Goal: Check status: Check status

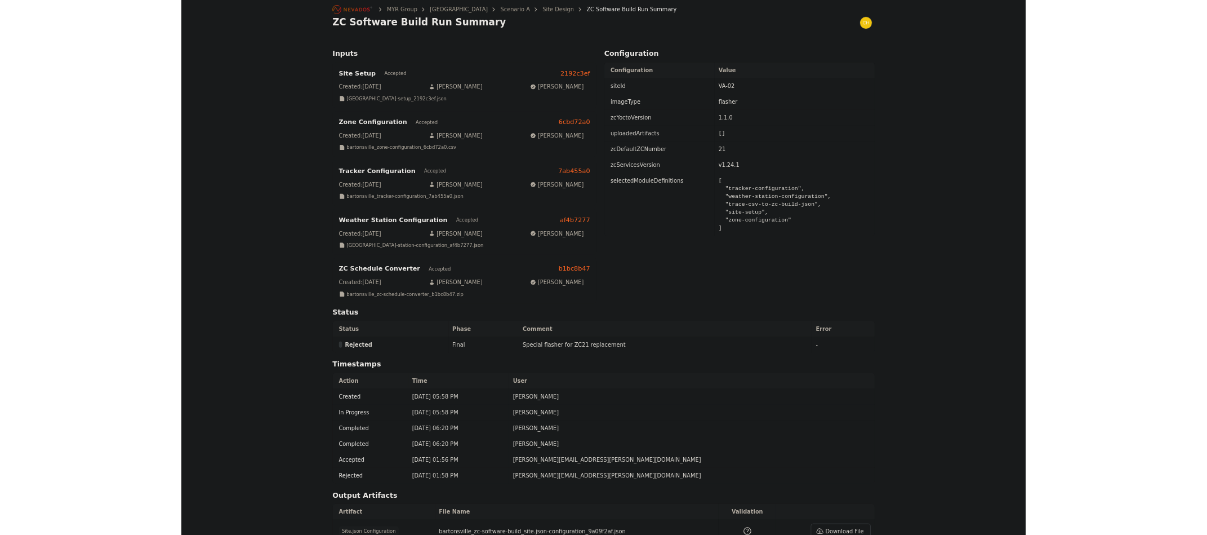
scroll to position [225, 0]
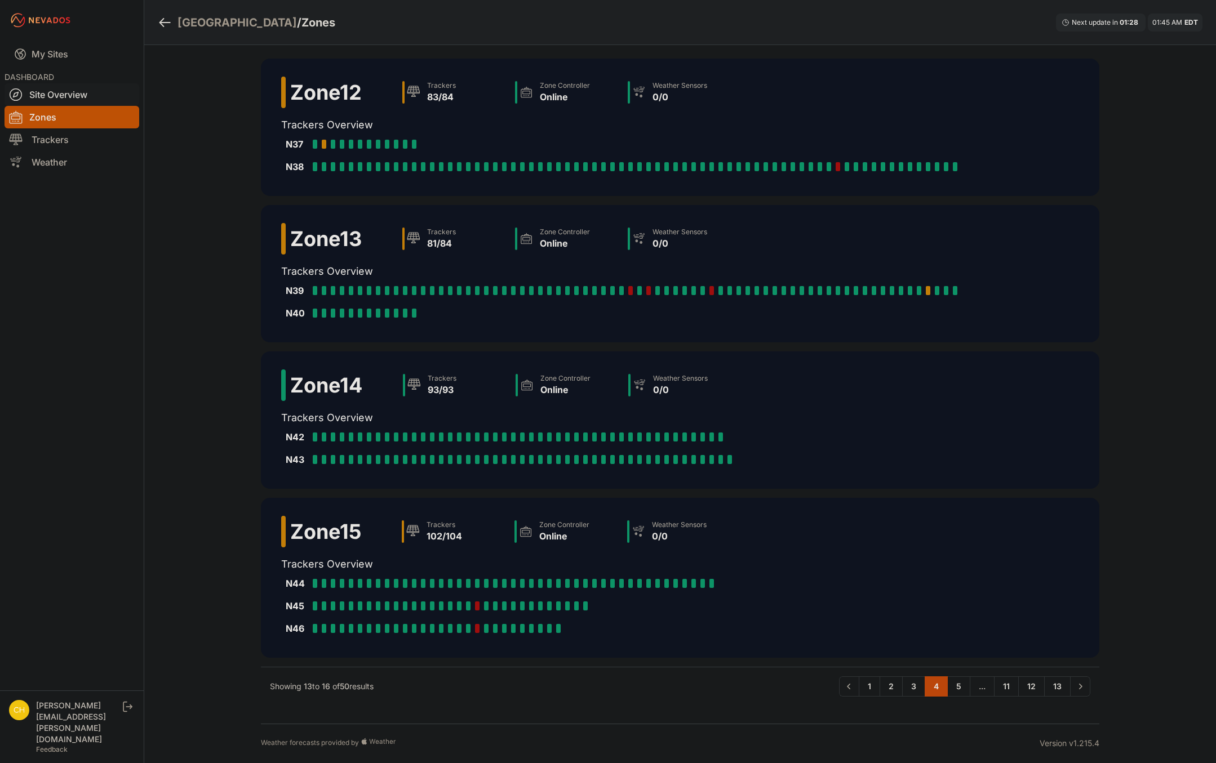
click at [63, 89] on link "Site Overview" at bounding box center [72, 94] width 135 height 23
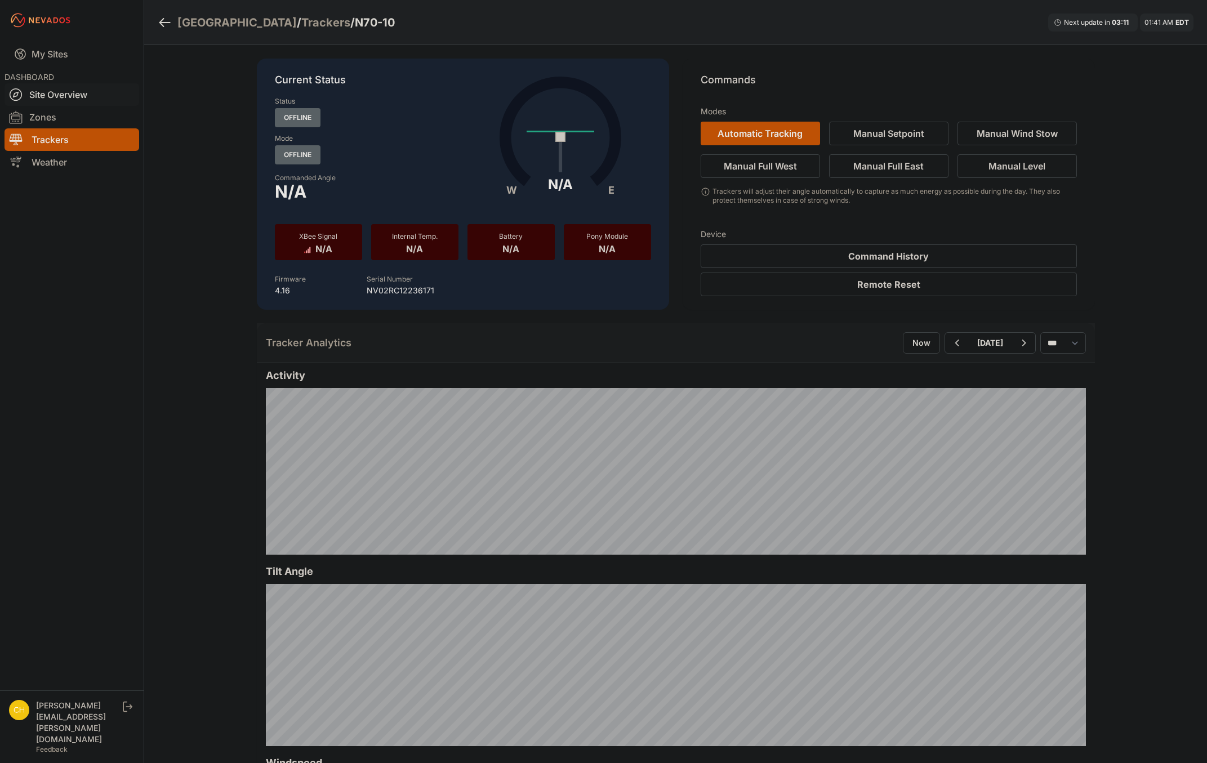
drag, startPoint x: 0, startPoint y: 0, endPoint x: 62, endPoint y: 94, distance: 112.2
click at [62, 94] on link "Site Overview" at bounding box center [72, 94] width 135 height 23
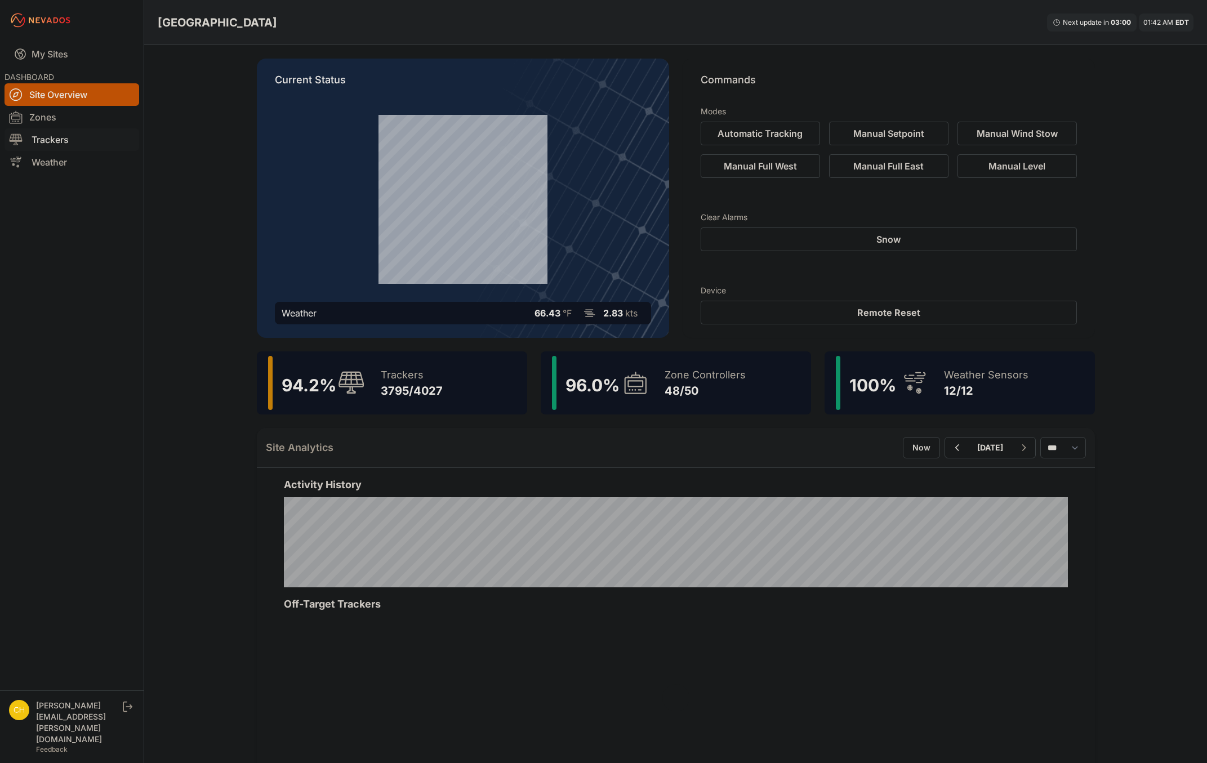
click at [56, 141] on link "Trackers" at bounding box center [72, 139] width 135 height 23
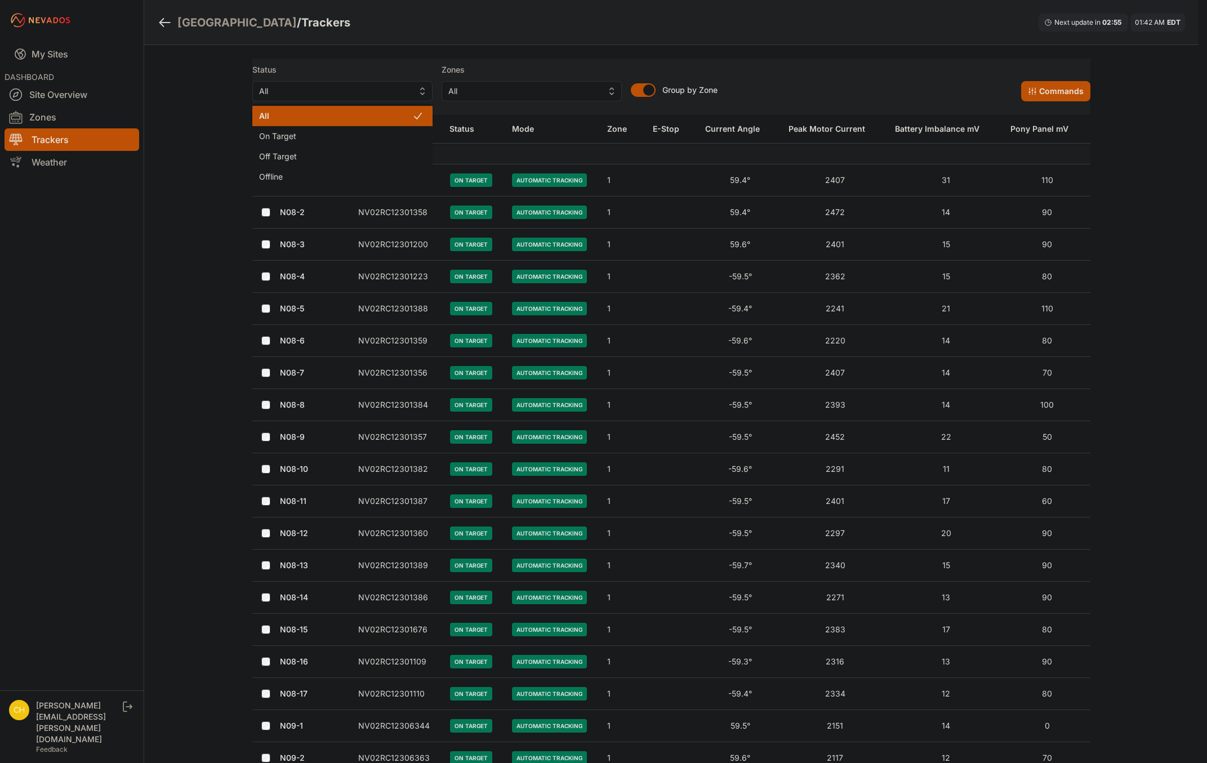
click at [353, 91] on span "All" at bounding box center [334, 91] width 151 height 14
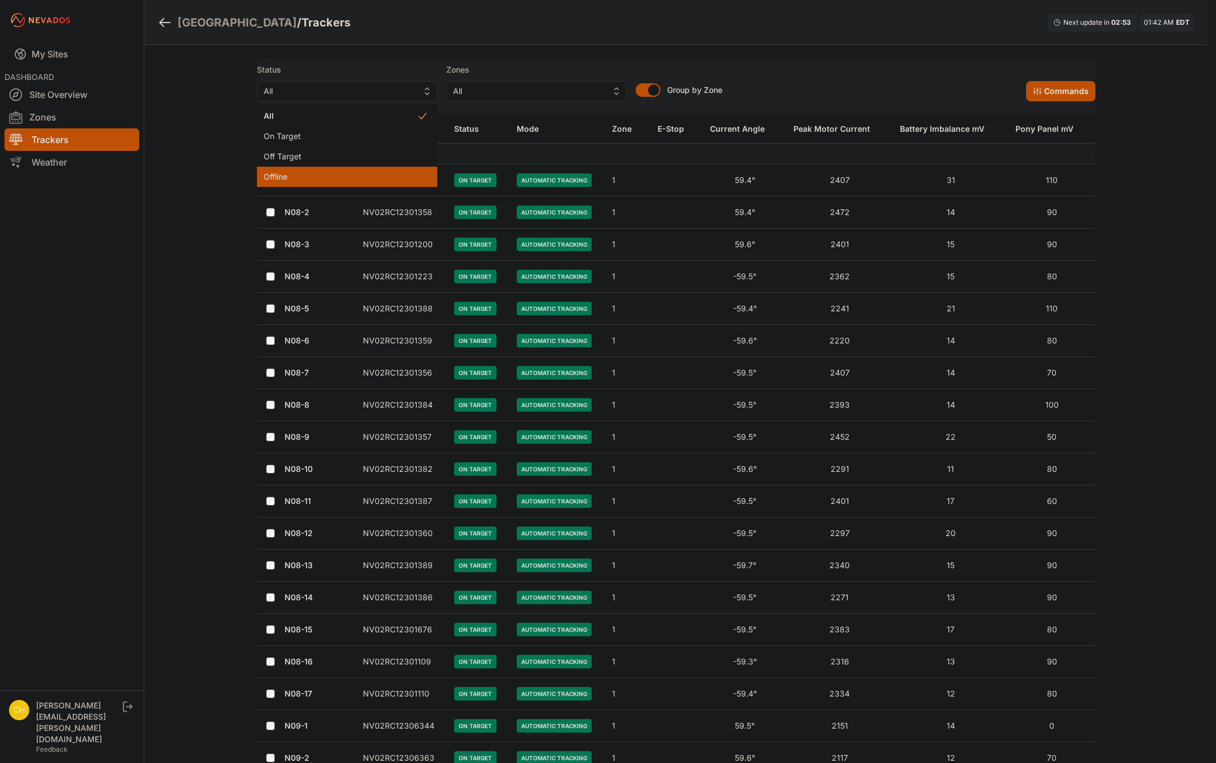
click at [322, 177] on span "Offline" at bounding box center [340, 176] width 153 height 11
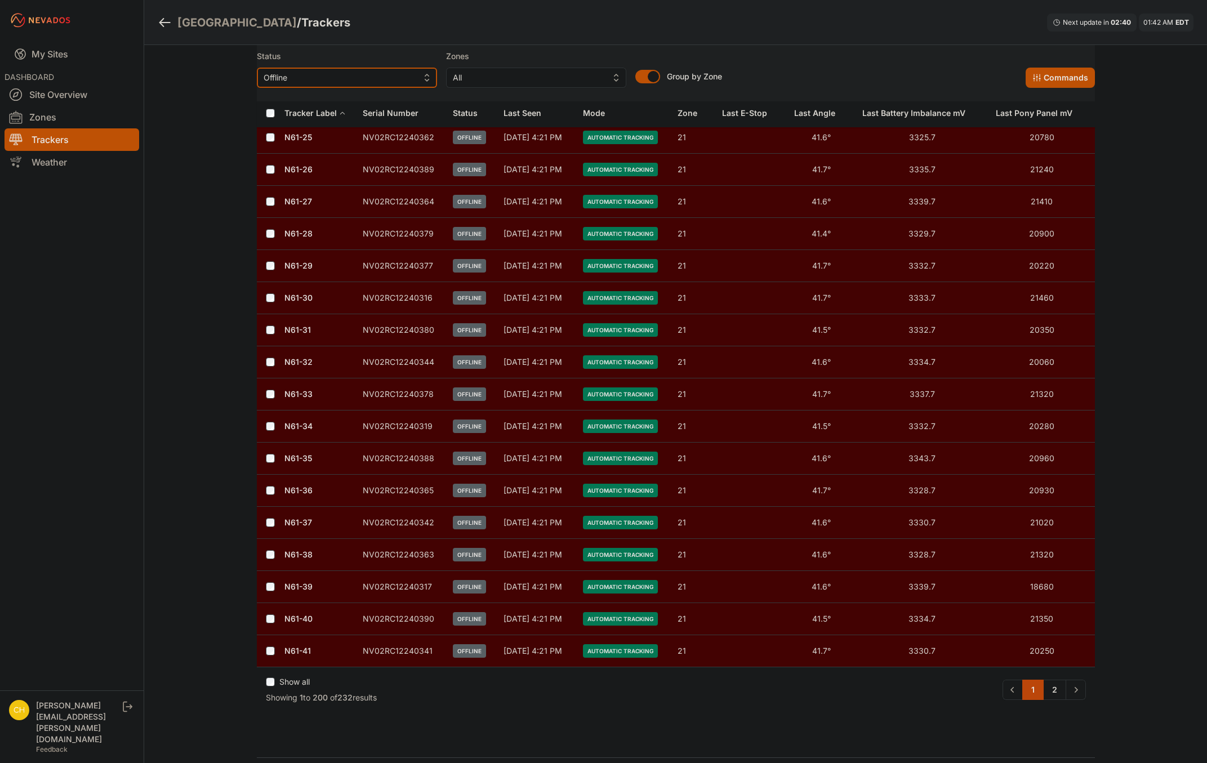
scroll to position [6243, 0]
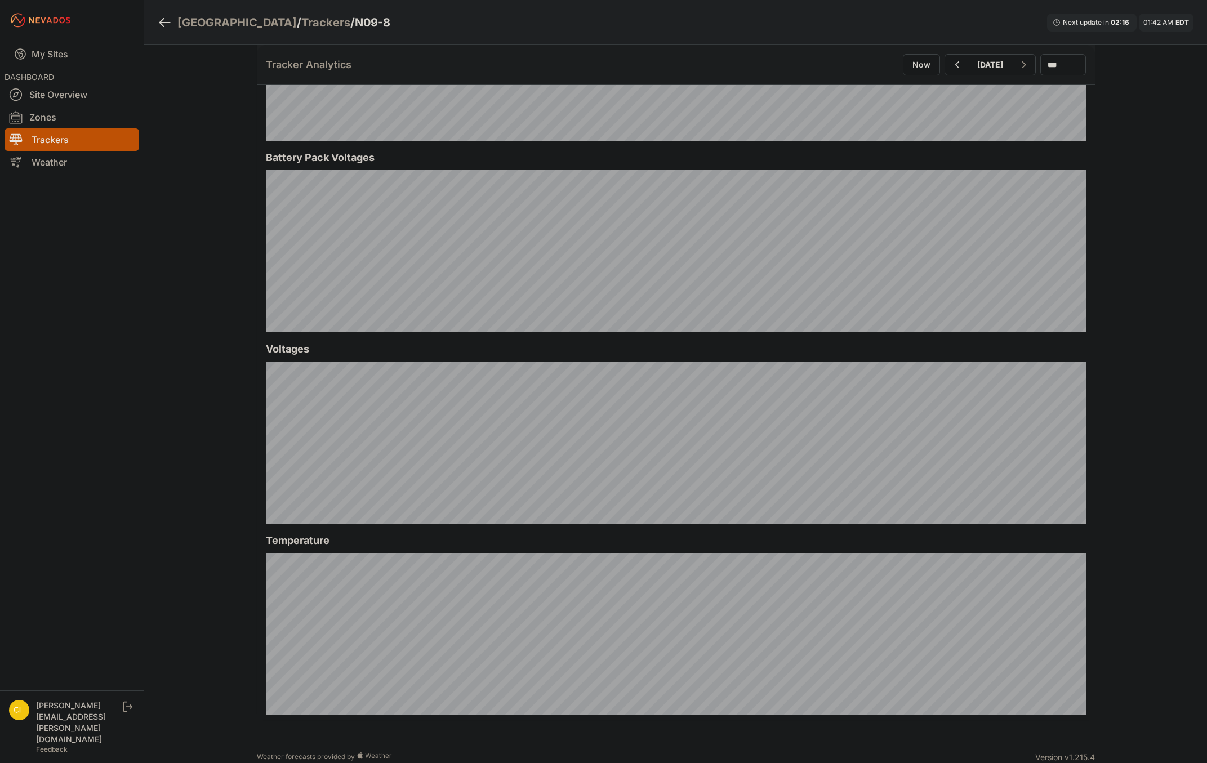
scroll to position [1002, 0]
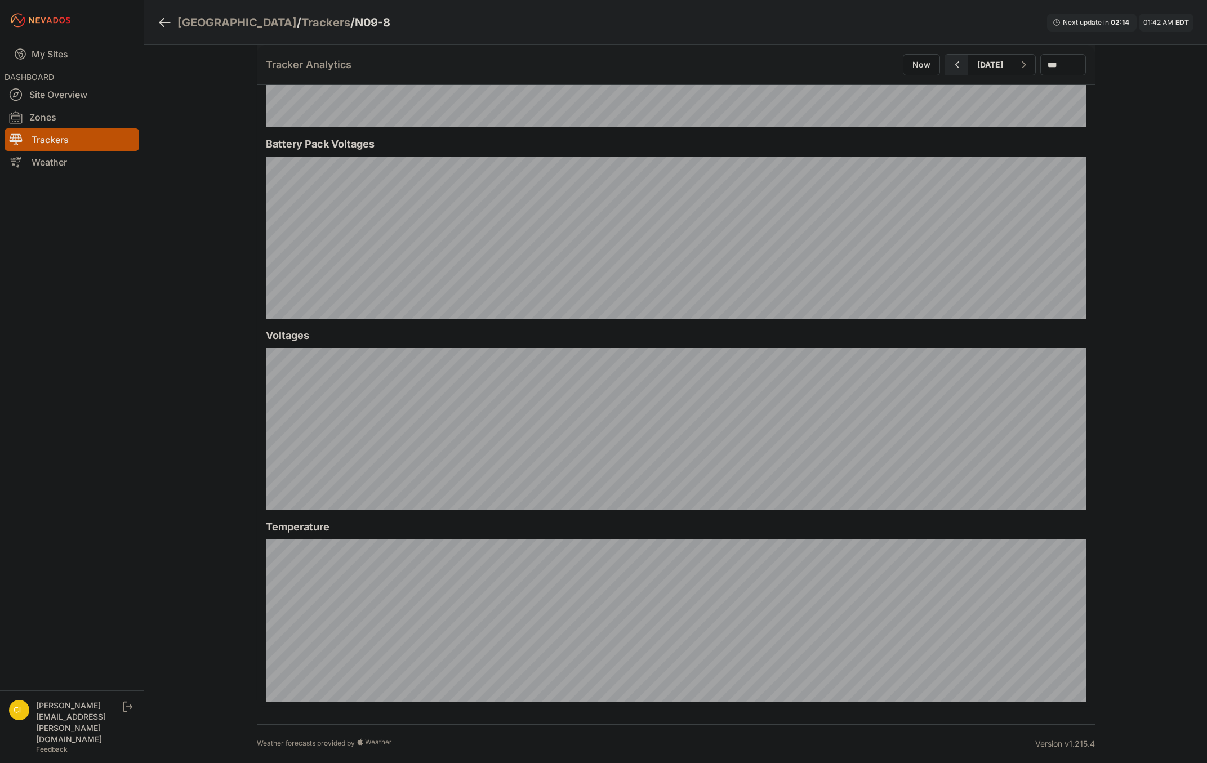
click at [950, 66] on icon "button" at bounding box center [957, 65] width 14 height 14
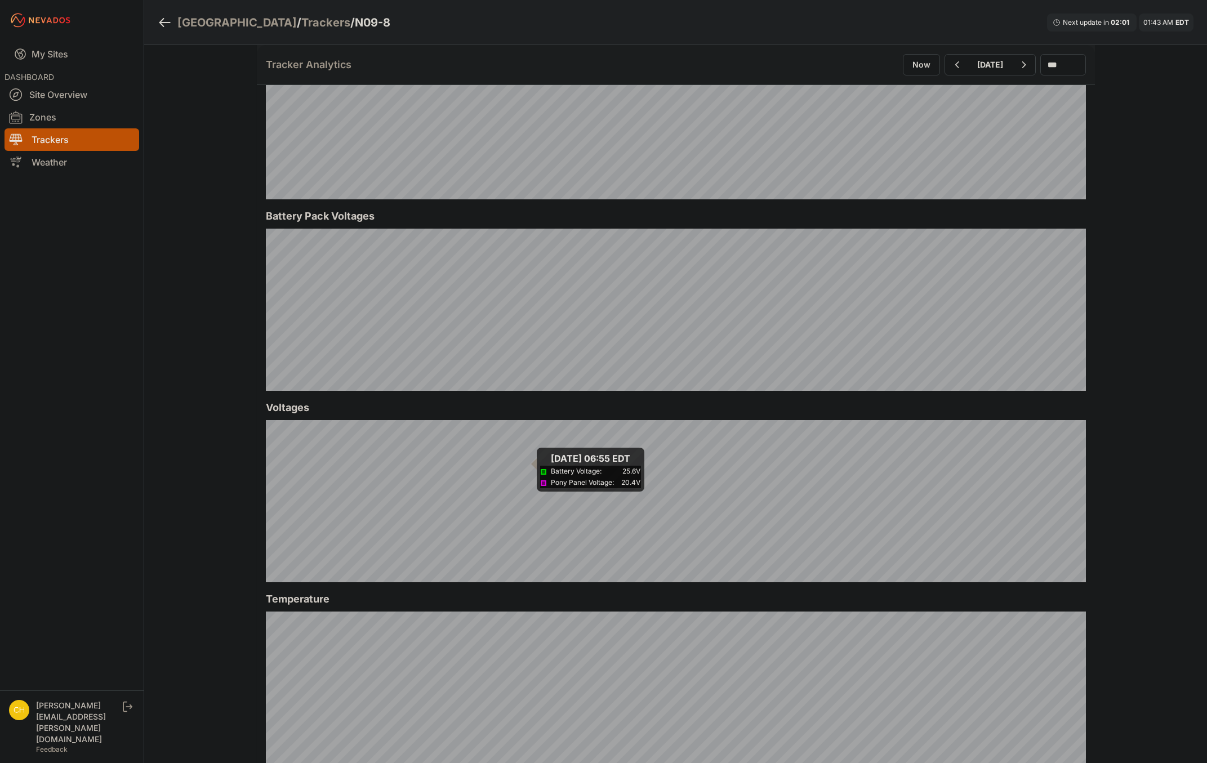
scroll to position [1002, 0]
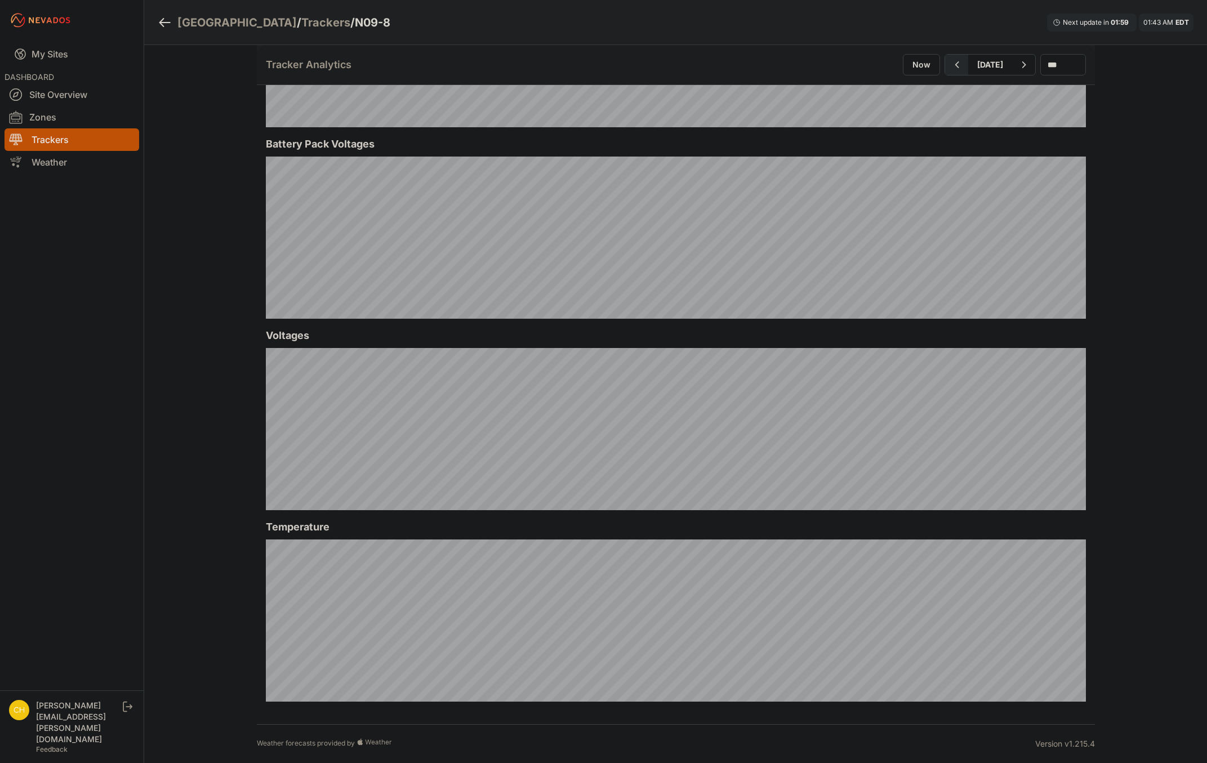
click at [950, 60] on icon "button" at bounding box center [957, 65] width 14 height 14
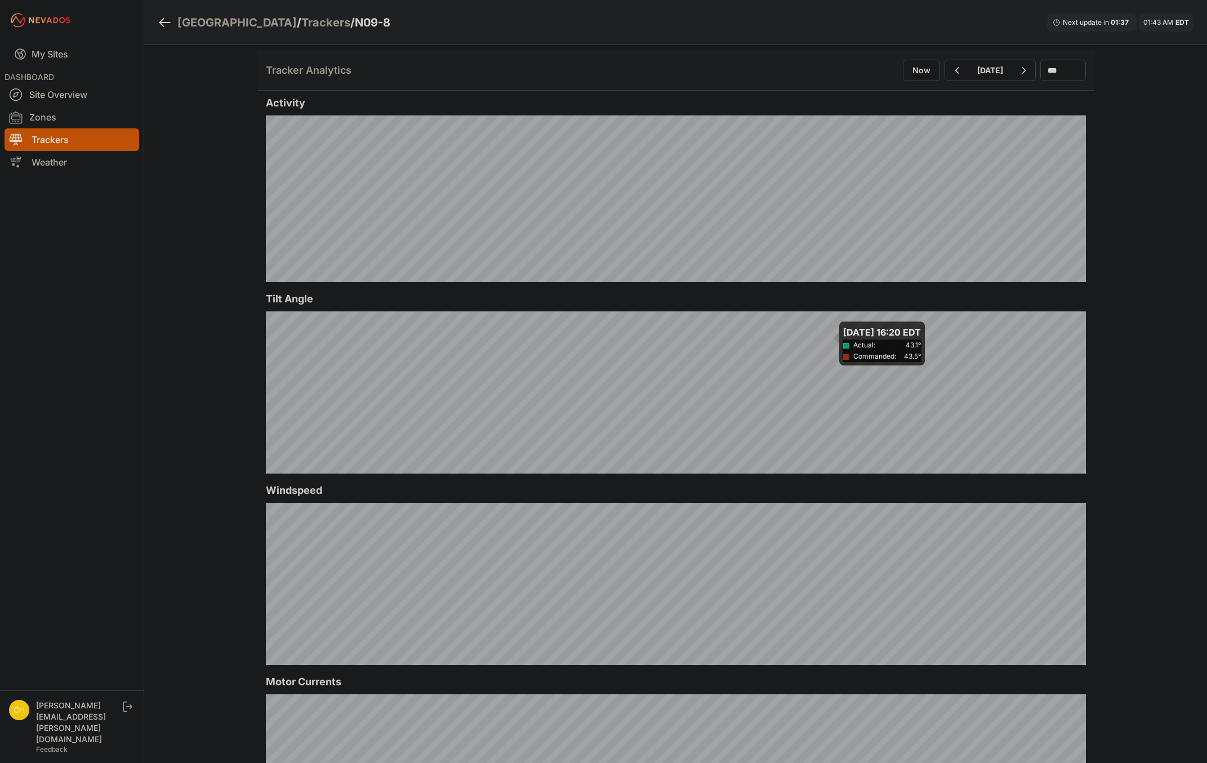
scroll to position [270, 0]
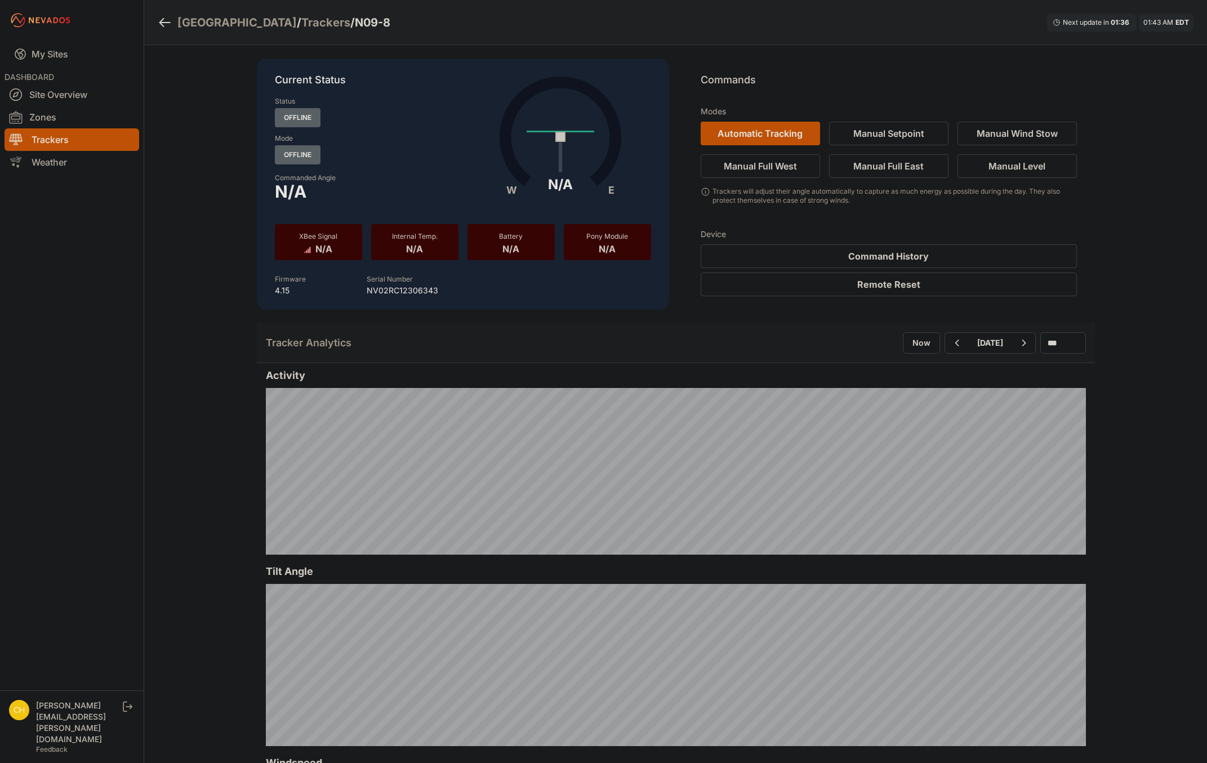
drag, startPoint x: 373, startPoint y: 92, endPoint x: 366, endPoint y: 103, distance: 13.3
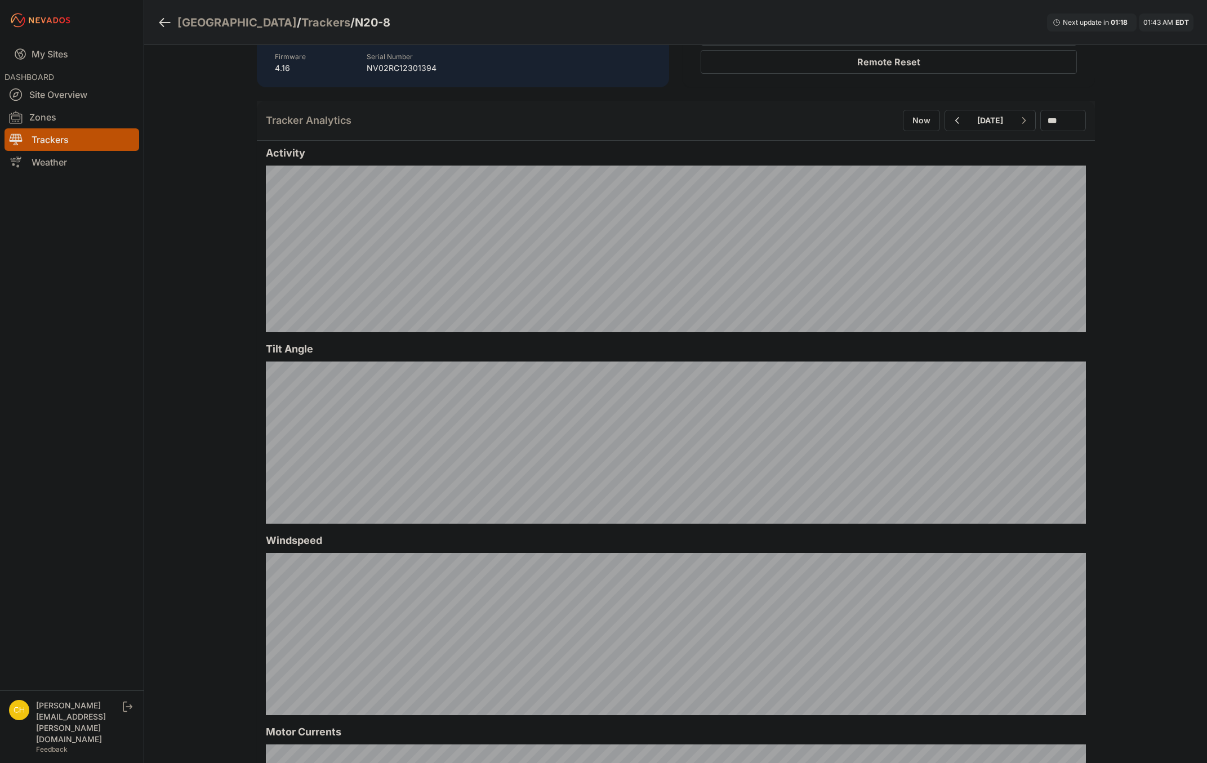
scroll to position [225, 0]
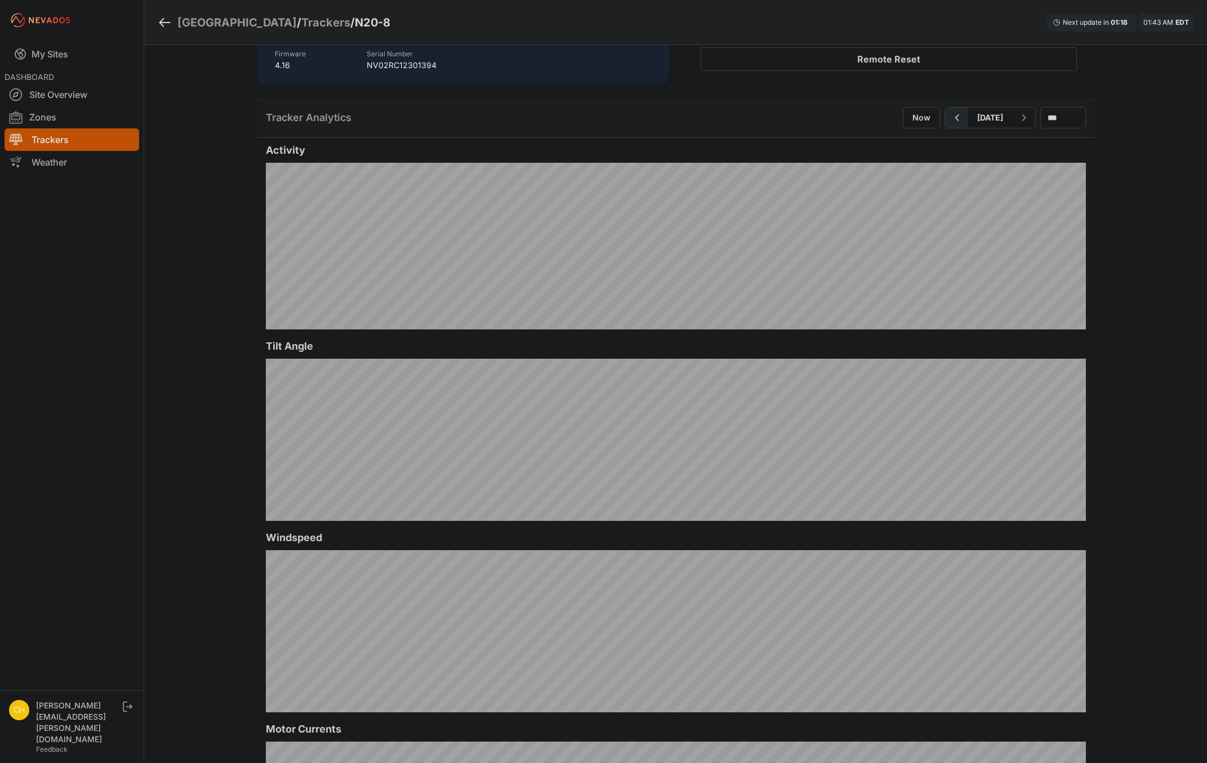
click at [950, 119] on icon "button" at bounding box center [957, 118] width 14 height 14
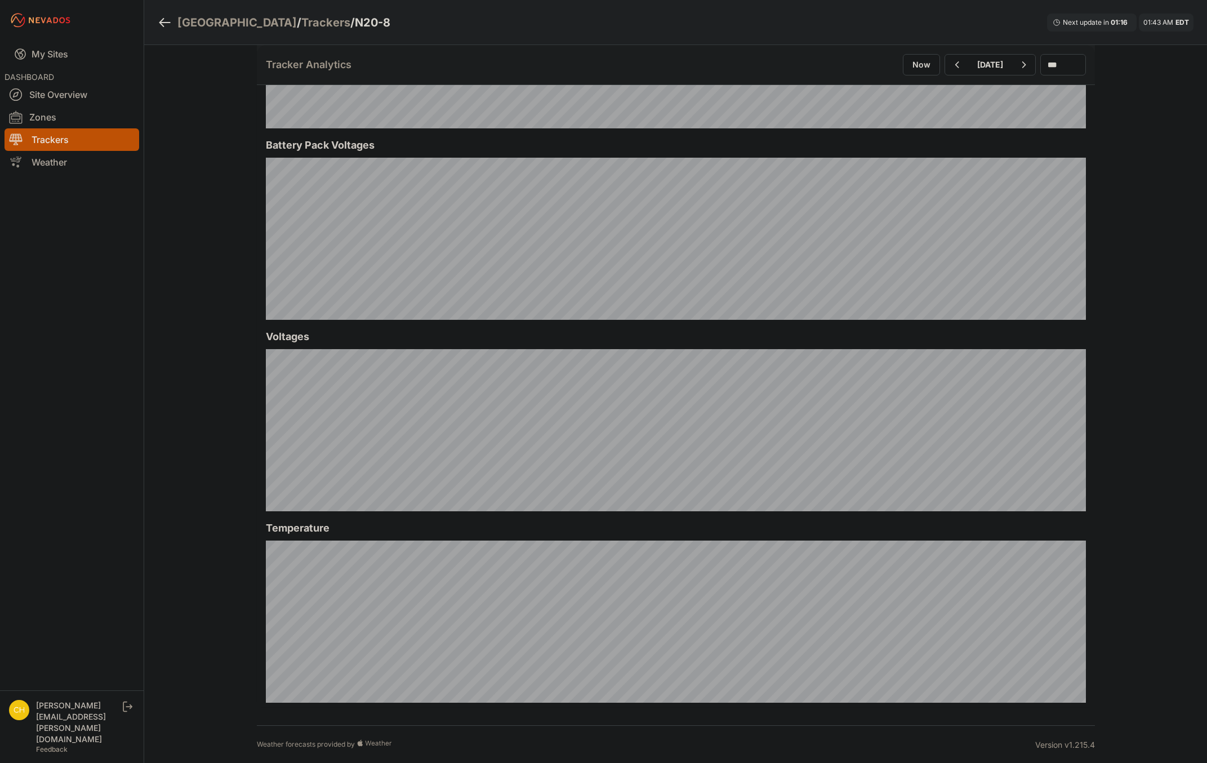
scroll to position [1002, 0]
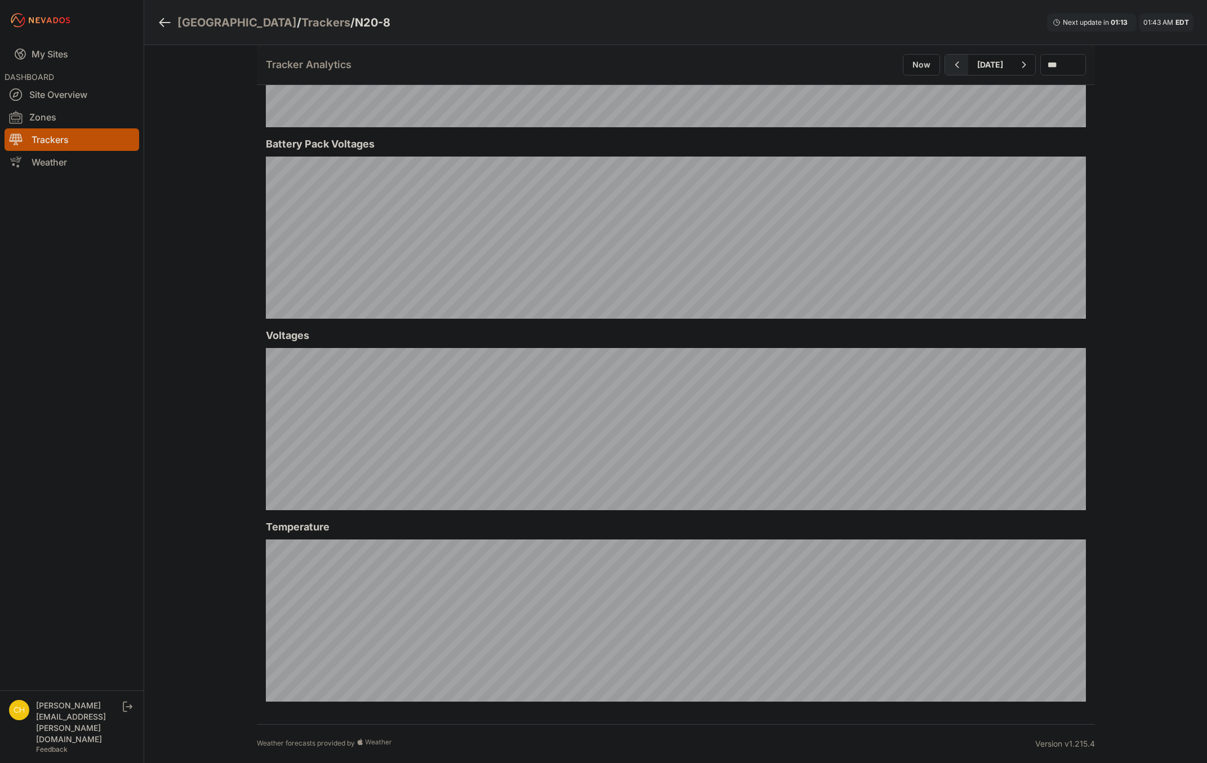
click at [950, 71] on icon "button" at bounding box center [957, 65] width 14 height 14
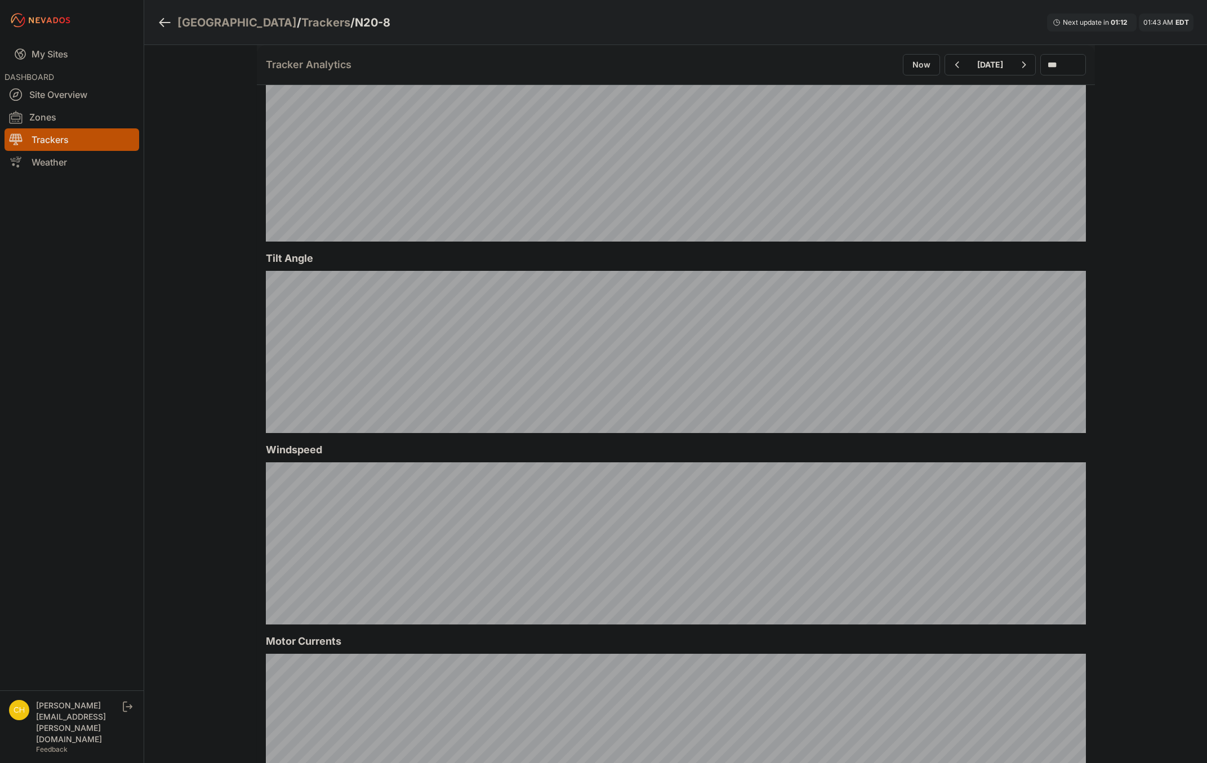
scroll to position [225, 0]
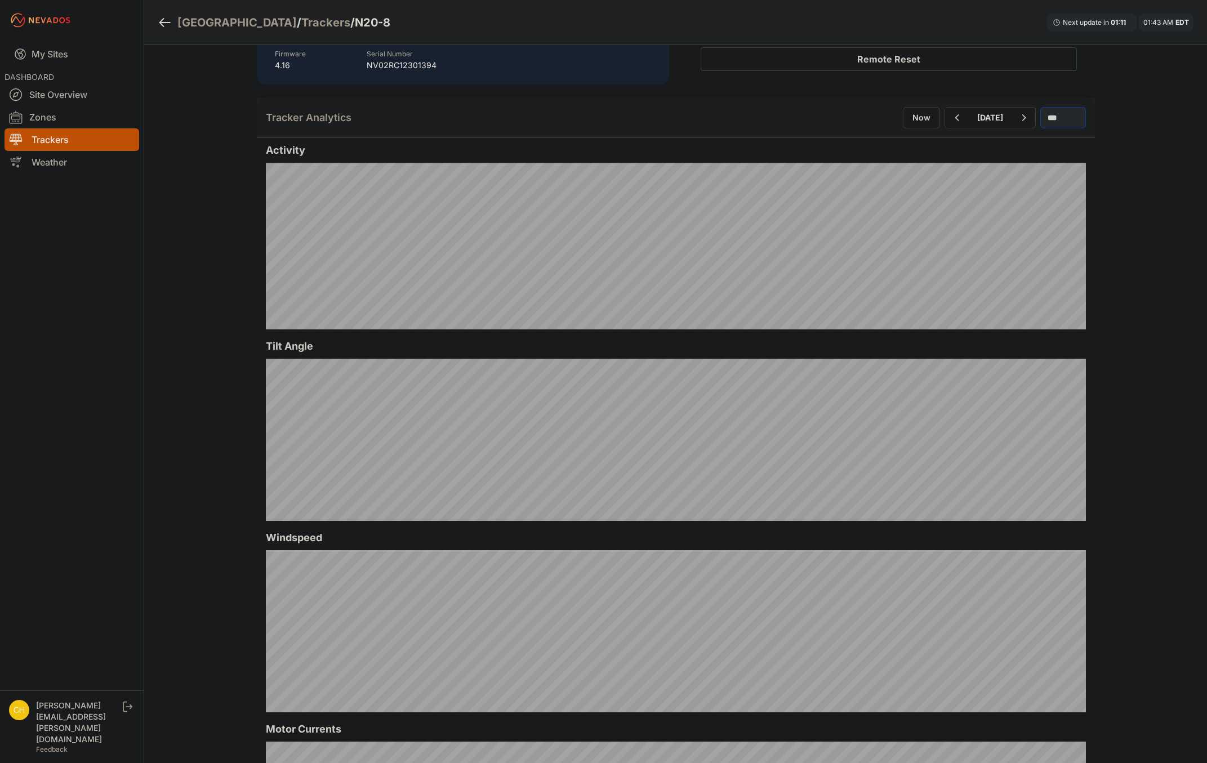
click at [1045, 122] on select "*** **** *****" at bounding box center [1063, 117] width 46 height 21
click at [1040, 107] on select "*** **** *****" at bounding box center [1063, 117] width 46 height 21
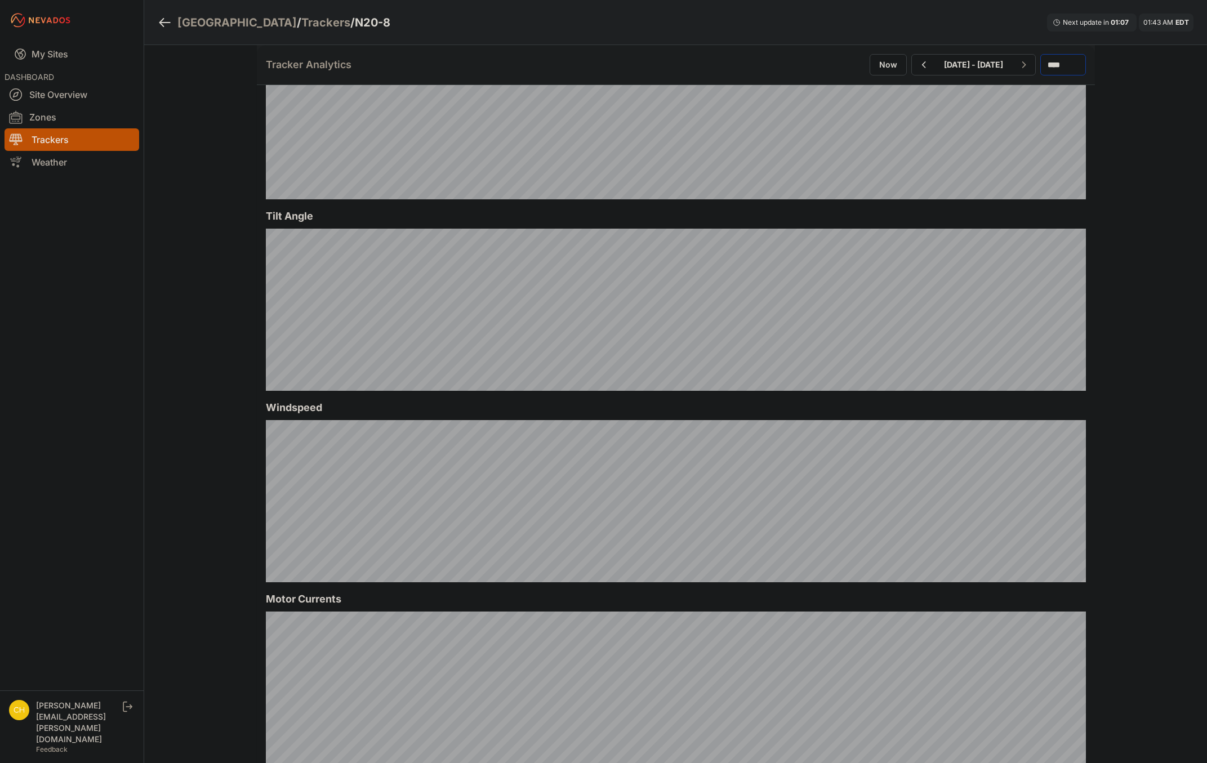
scroll to position [507, 0]
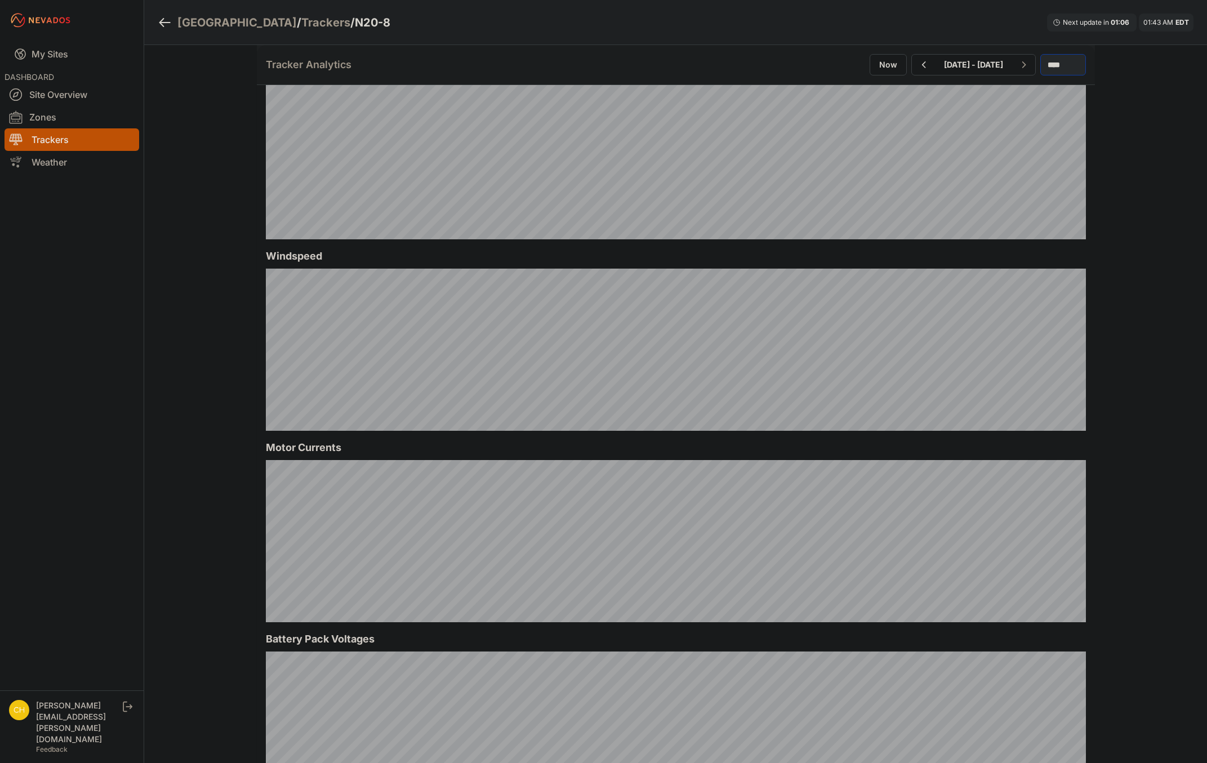
click at [1040, 73] on select "*** **** *****" at bounding box center [1063, 64] width 46 height 21
click at [1040, 54] on select "*** **** *****" at bounding box center [1063, 64] width 46 height 21
select select "*******"
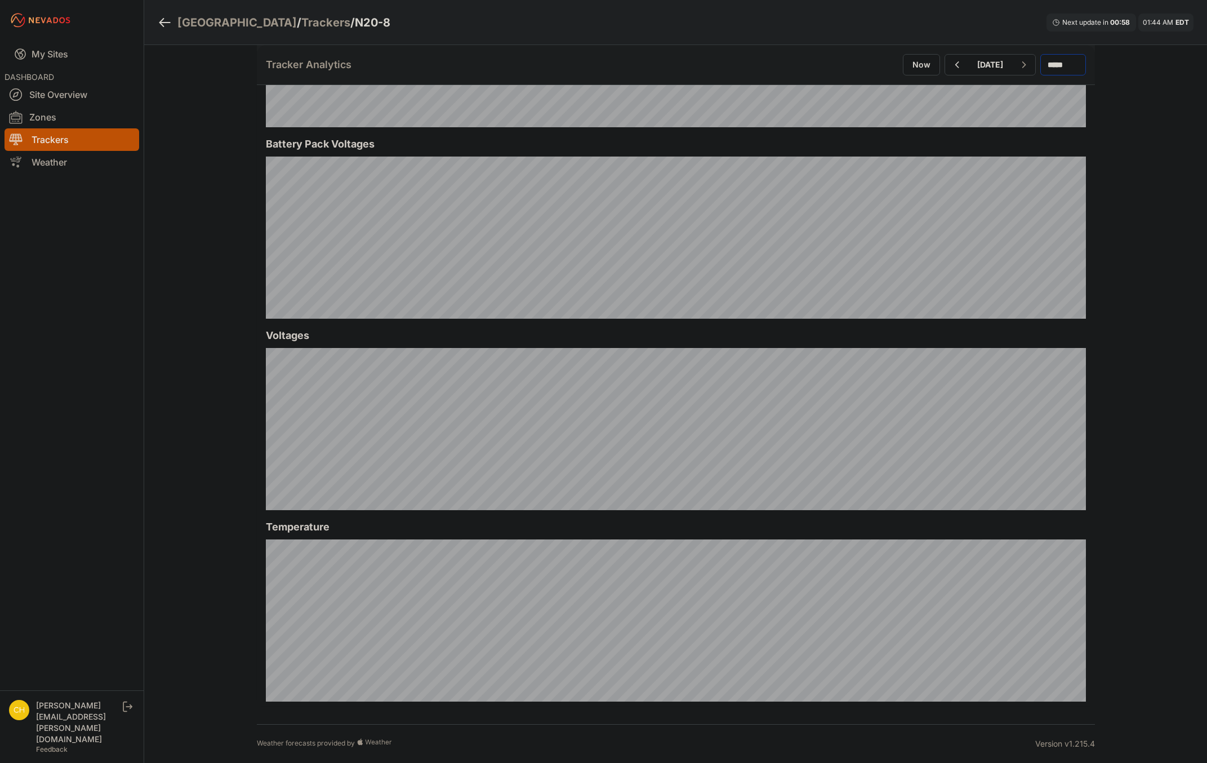
scroll to position [608, 0]
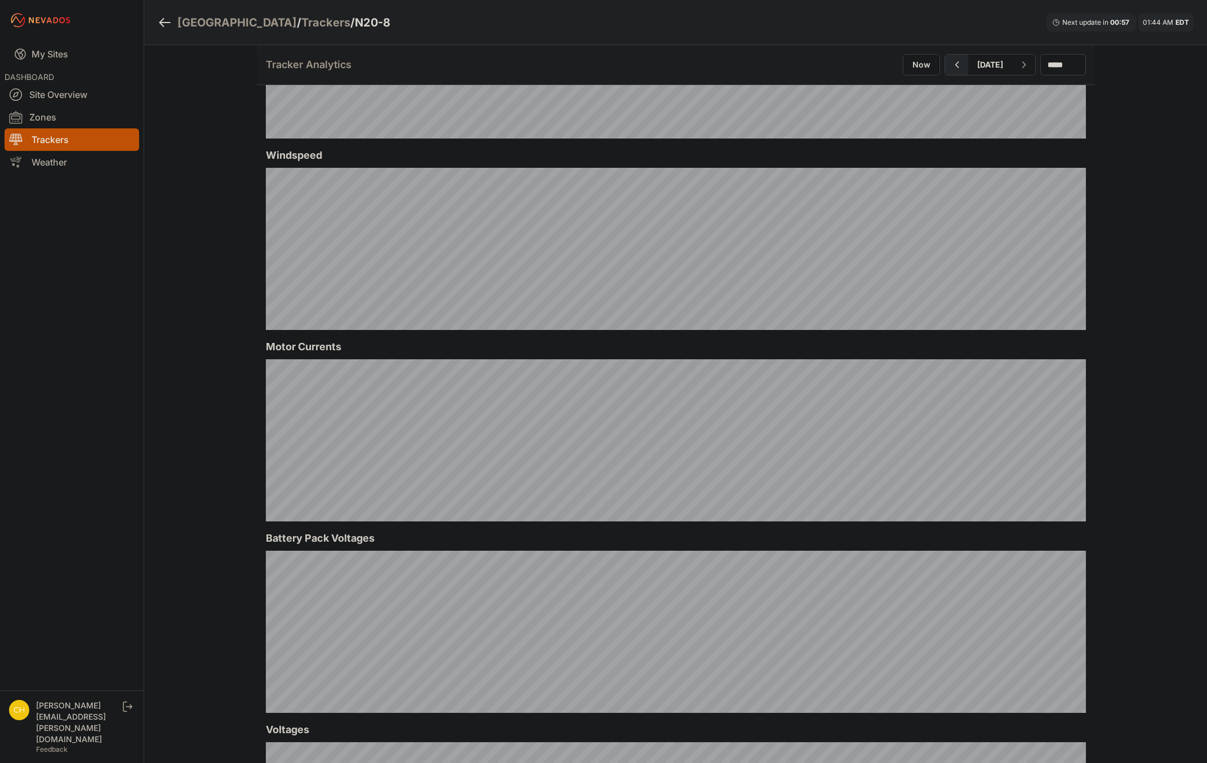
click at [945, 65] on button "button" at bounding box center [956, 65] width 23 height 20
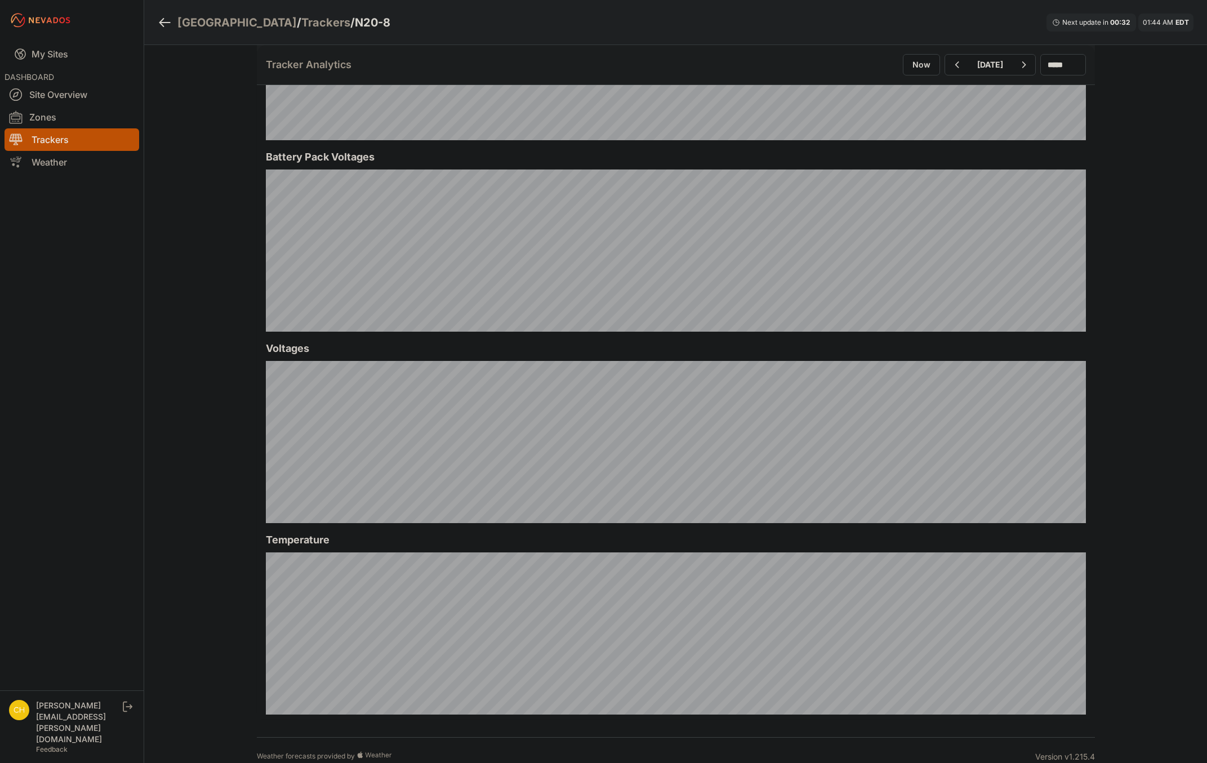
scroll to position [1055, 0]
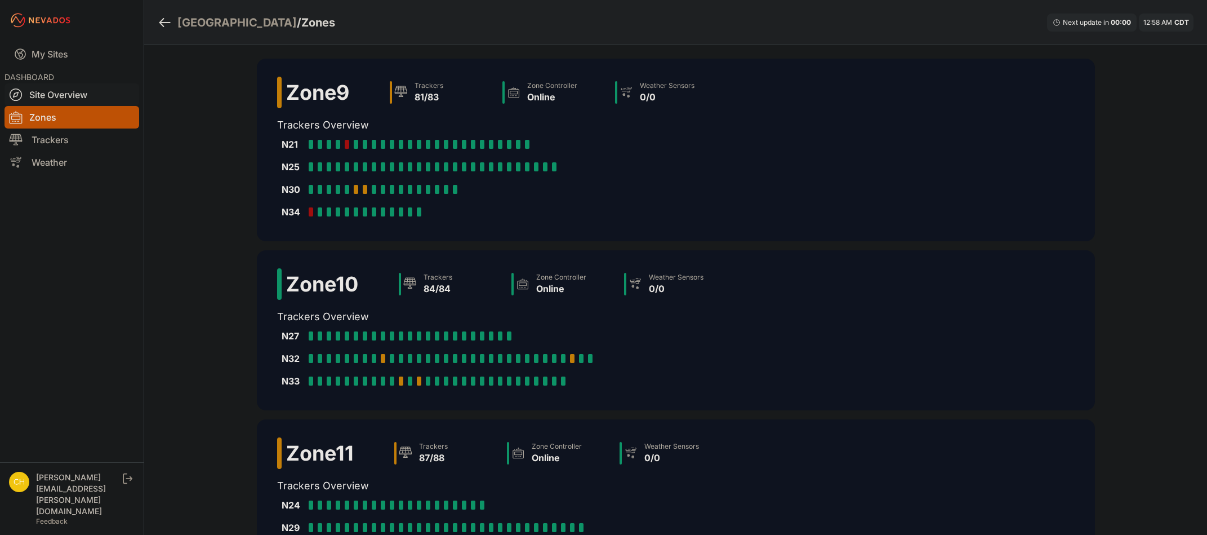
click at [74, 89] on link "Site Overview" at bounding box center [72, 94] width 135 height 23
